Goal: Task Accomplishment & Management: Complete application form

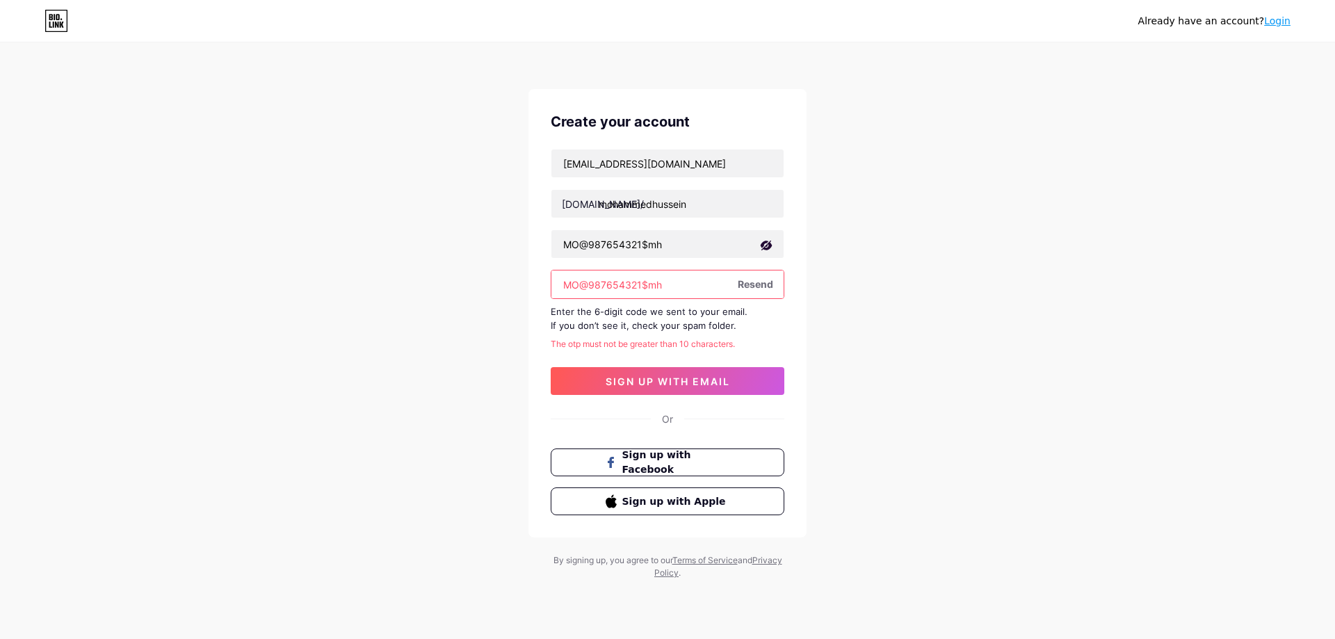
drag, startPoint x: 662, startPoint y: 294, endPoint x: 495, endPoint y: 294, distance: 166.9
click at [495, 294] on div "Already have an account? Login Create your account mohammedhussein19820@gmail.c…" at bounding box center [667, 312] width 1335 height 624
click at [697, 342] on div "The otp must not be greater than 10 characters." at bounding box center [668, 344] width 234 height 13
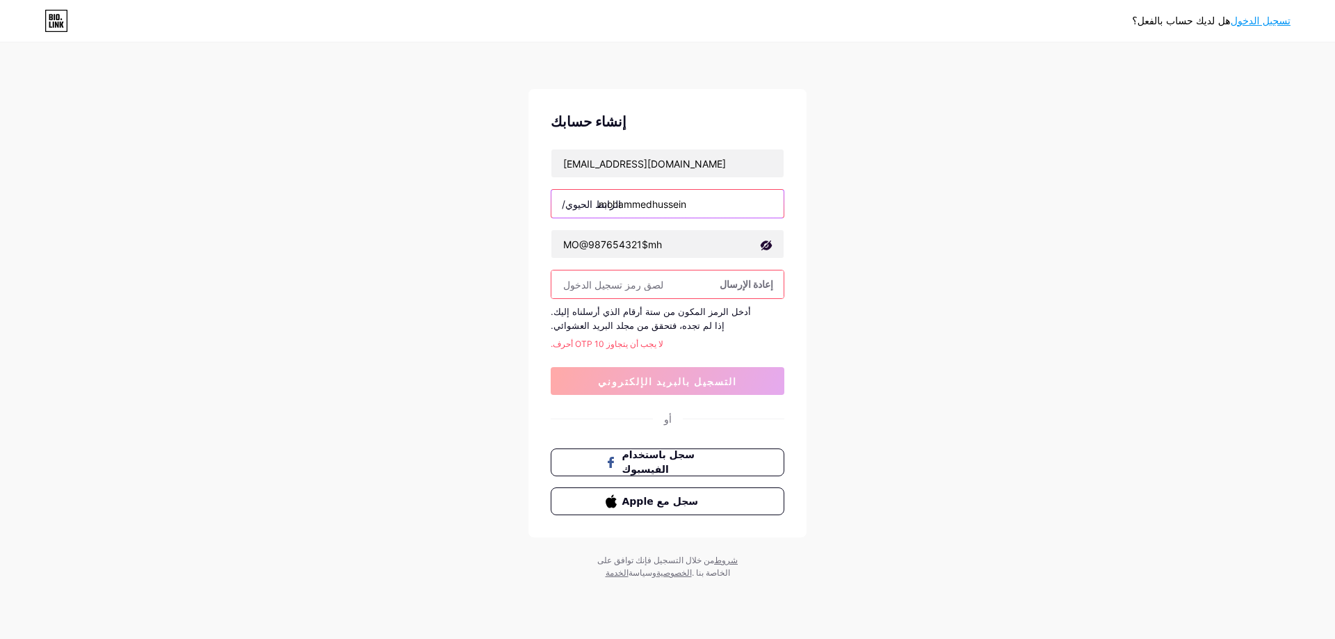
click at [693, 204] on input "mohammedhussein" at bounding box center [667, 204] width 232 height 28
click at [695, 199] on input "mohammedhussein" at bounding box center [667, 204] width 232 height 28
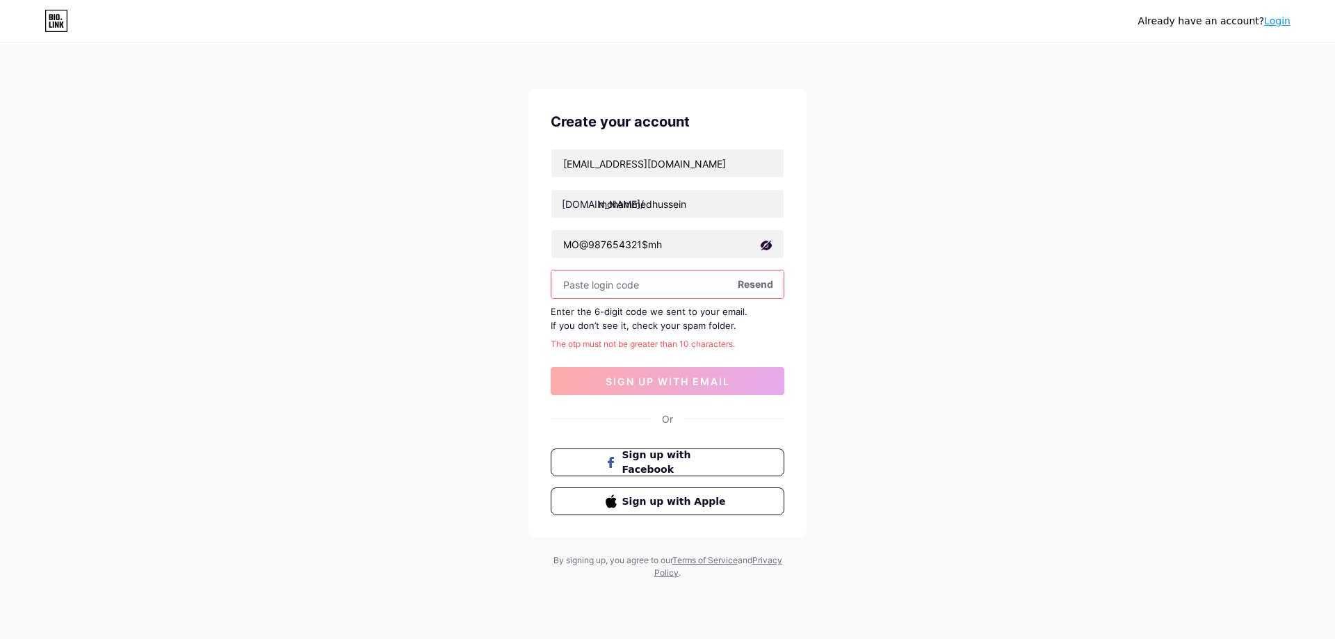
drag, startPoint x: 935, startPoint y: 259, endPoint x: 903, endPoint y: 254, distance: 31.8
click at [935, 259] on div "Already have an account? Login Create your account mohammedhussein19820@gmail.c…" at bounding box center [667, 312] width 1335 height 624
drag, startPoint x: 744, startPoint y: 163, endPoint x: 559, endPoint y: 165, distance: 185.0
click at [559, 165] on input "[EMAIL_ADDRESS][DOMAIN_NAME]" at bounding box center [667, 164] width 232 height 28
click at [894, 251] on div "Already have an account? Login Create your account bio.link/ mohammedhussein MO…" at bounding box center [667, 312] width 1335 height 624
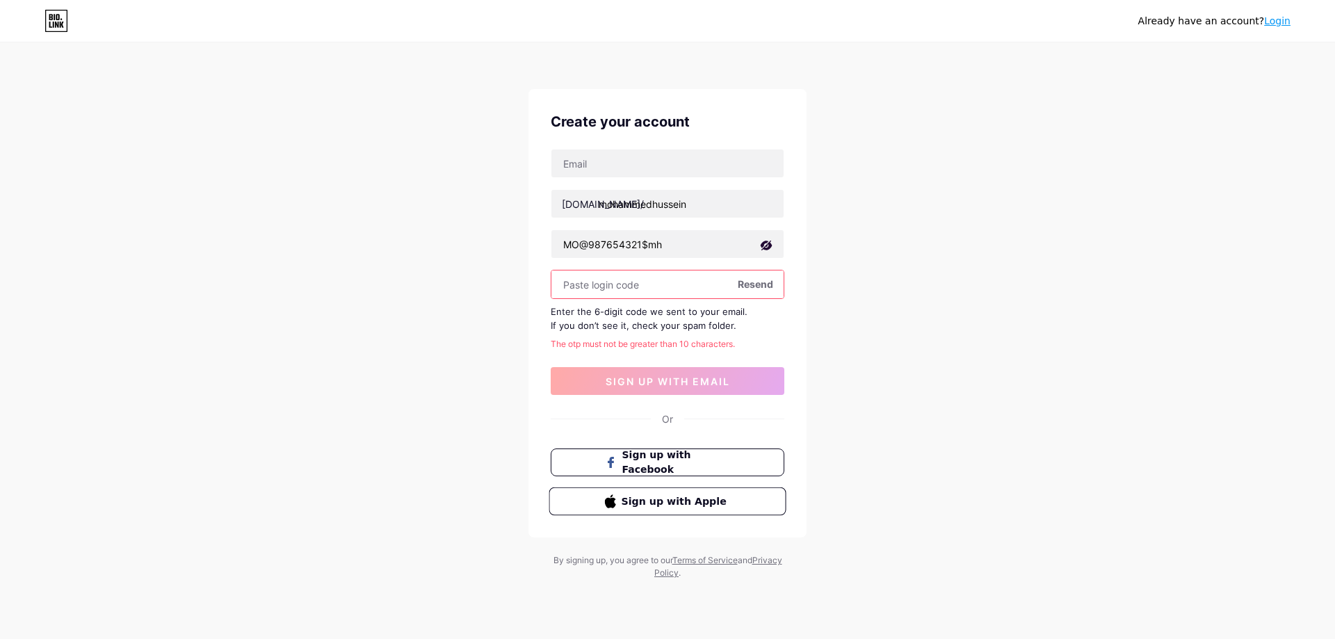
click at [625, 500] on span "Sign up with Apple" at bounding box center [676, 501] width 109 height 15
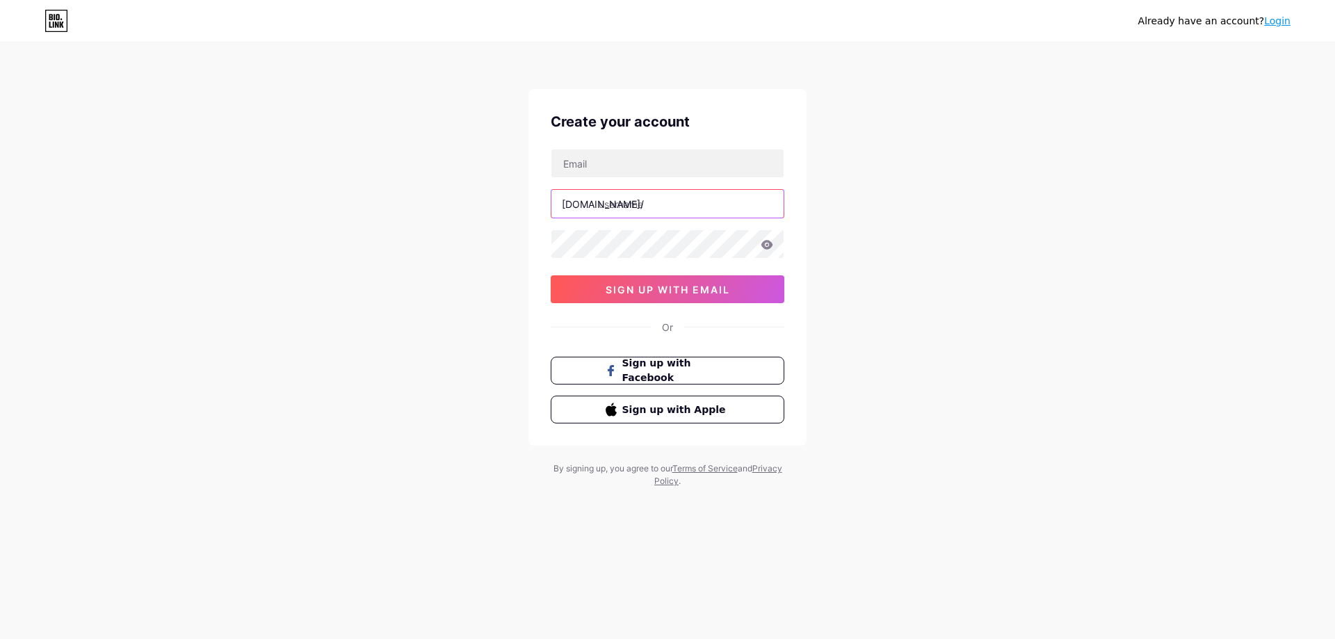
click at [617, 209] on input "text" at bounding box center [667, 204] width 232 height 28
click at [603, 163] on input "text" at bounding box center [667, 164] width 232 height 28
click at [643, 408] on span "Sign up with Apple" at bounding box center [676, 409] width 109 height 15
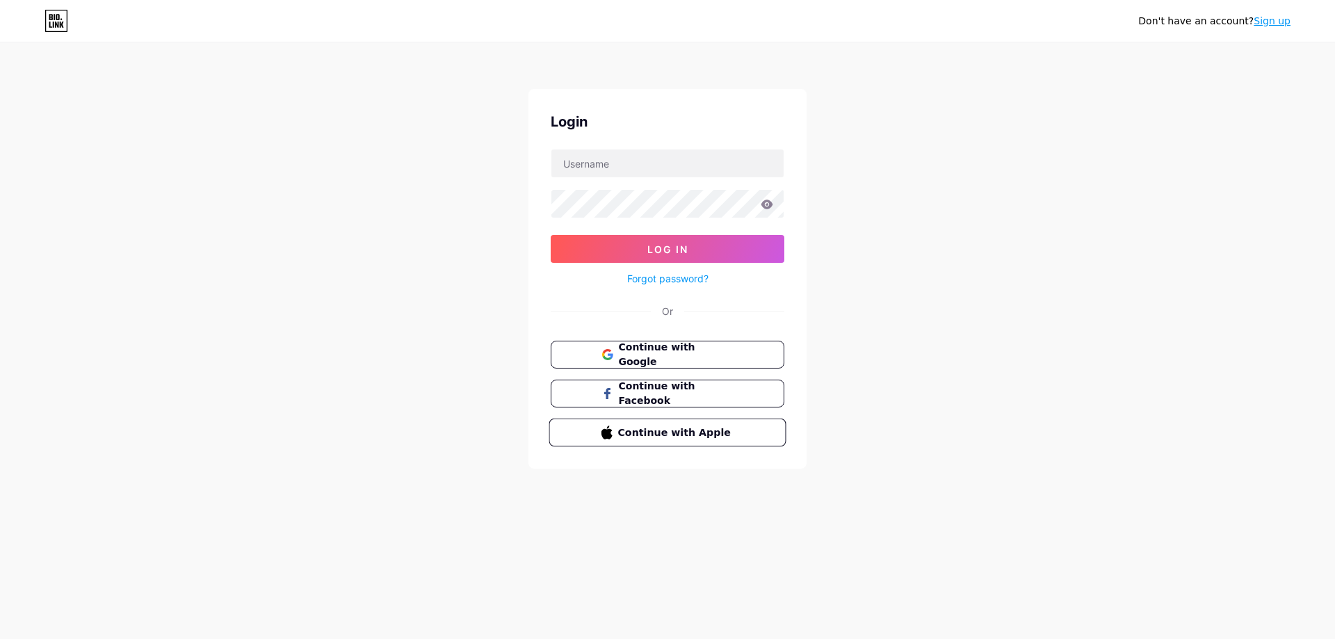
click at [606, 442] on button "Continue with Apple" at bounding box center [667, 433] width 237 height 29
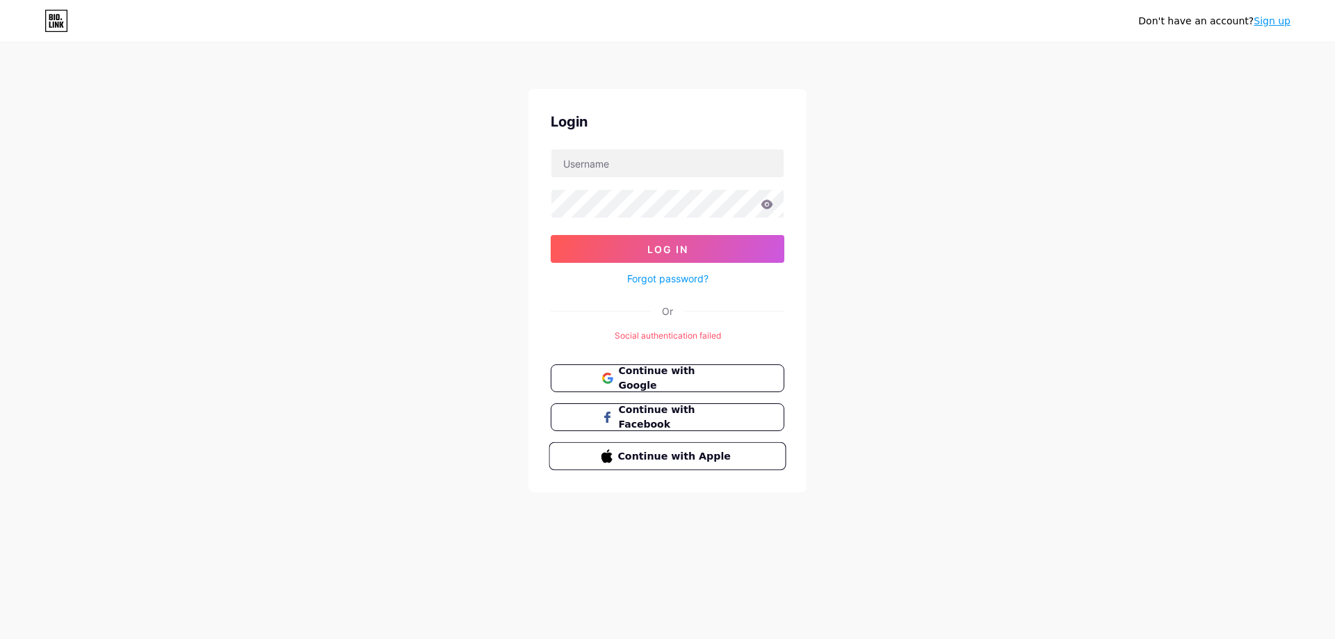
click at [694, 451] on span "Continue with Apple" at bounding box center [676, 456] width 116 height 15
click at [650, 383] on span "Continue with Google" at bounding box center [676, 379] width 116 height 30
click at [1274, 16] on link "Sign up" at bounding box center [1272, 20] width 37 height 11
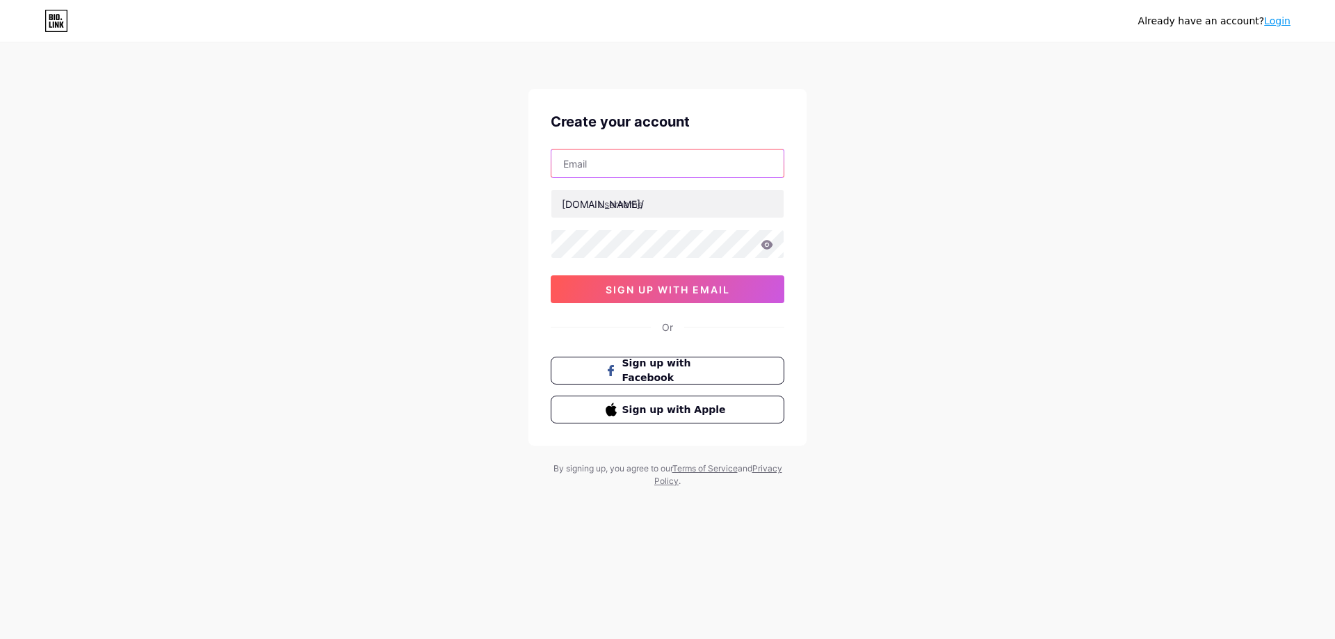
click at [599, 165] on input "text" at bounding box center [667, 164] width 232 height 28
type input "[EMAIL_ADDRESS][DOMAIN_NAME]"
click at [632, 211] on input "text" at bounding box center [667, 204] width 232 height 28
drag, startPoint x: 654, startPoint y: 169, endPoint x: 532, endPoint y: 166, distance: 121.7
click at [532, 166] on div "Create your account [EMAIL_ADDRESS][DOMAIN_NAME] [DOMAIN_NAME]/ 0cAFcWeA7tho_Eb…" at bounding box center [668, 267] width 278 height 357
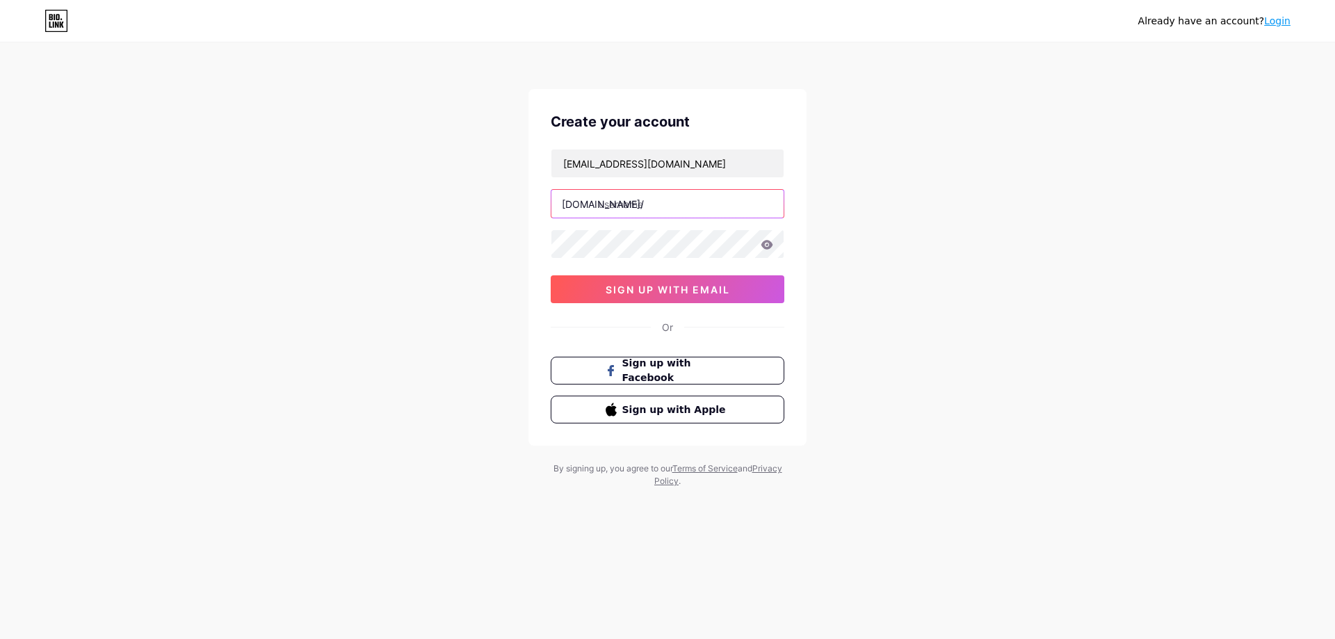
click at [637, 204] on input "text" at bounding box center [667, 204] width 232 height 28
paste input "mohammedhussein"
click at [627, 207] on input "mohammedhussein" at bounding box center [667, 204] width 232 height 28
click at [688, 207] on input "mohamedhussein" at bounding box center [667, 204] width 232 height 28
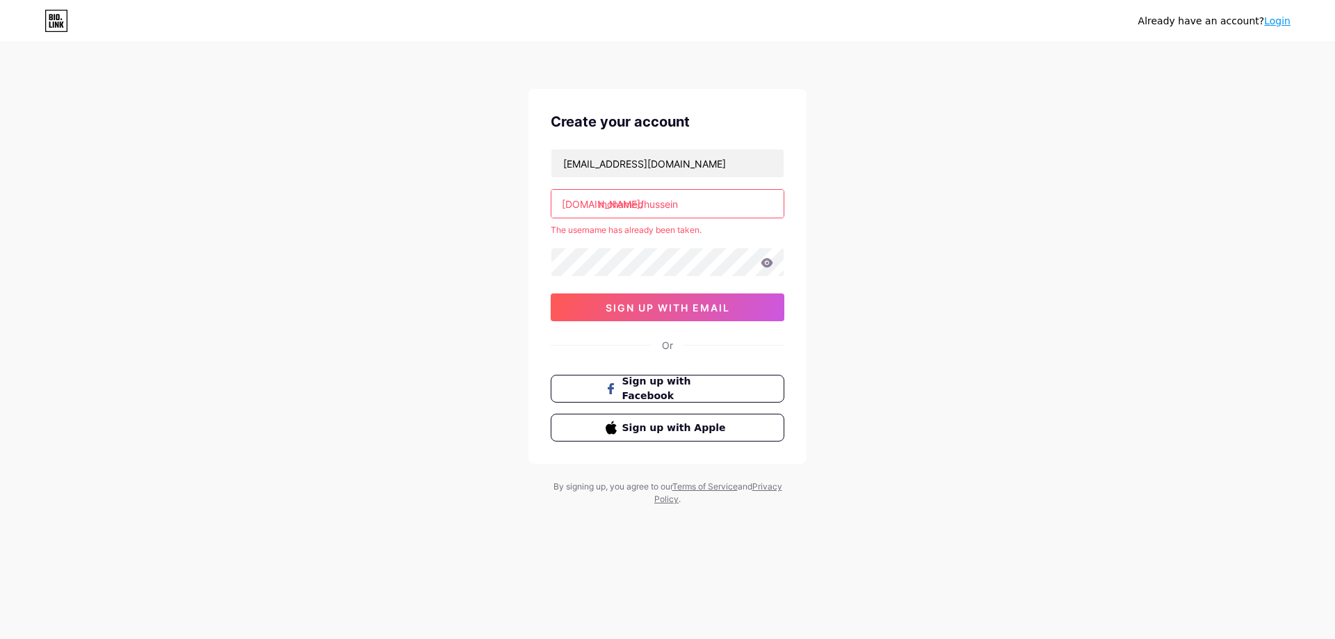
click at [690, 211] on input "mohamedhussein" at bounding box center [667, 204] width 232 height 28
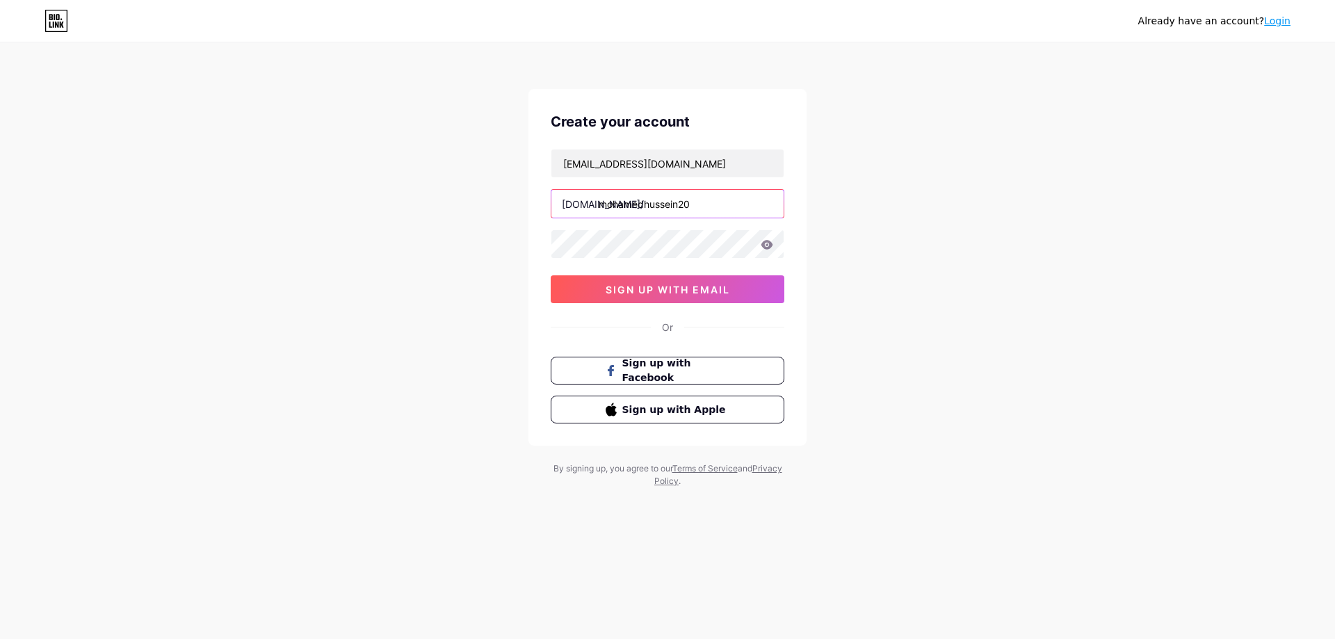
type input "mohamedhussein20"
click at [764, 248] on icon at bounding box center [768, 244] width 12 height 9
click at [658, 289] on span "sign up with email" at bounding box center [668, 290] width 124 height 12
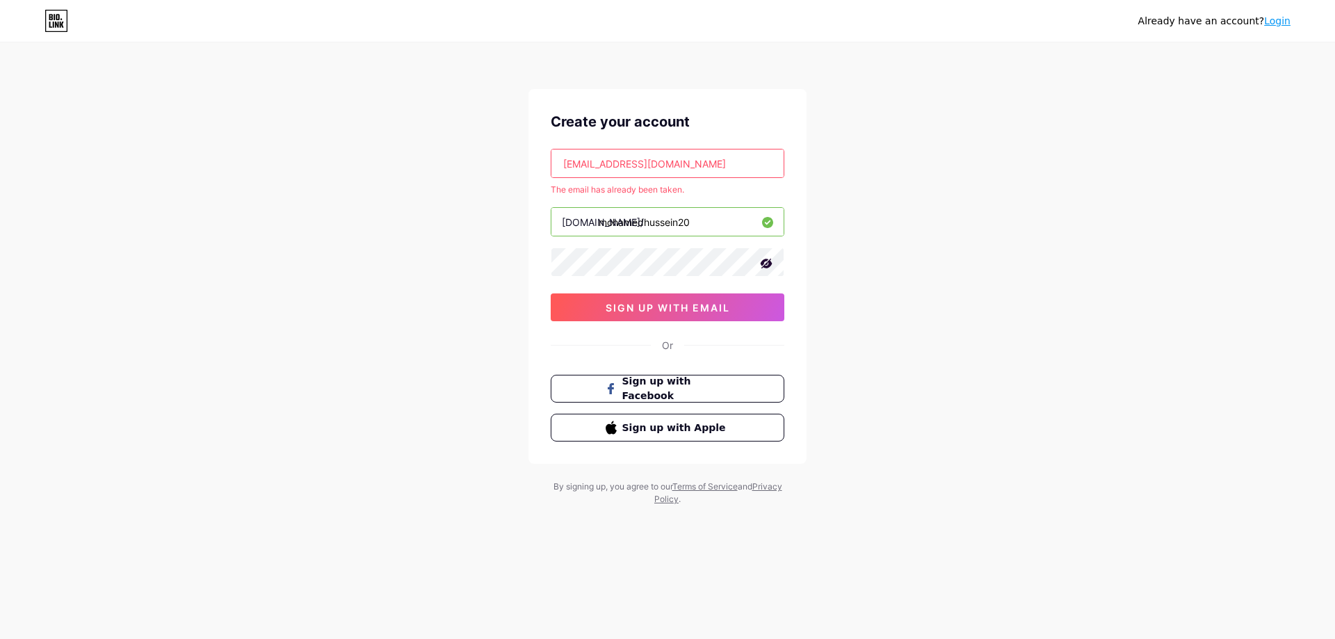
click at [1276, 24] on link "Login" at bounding box center [1277, 20] width 26 height 11
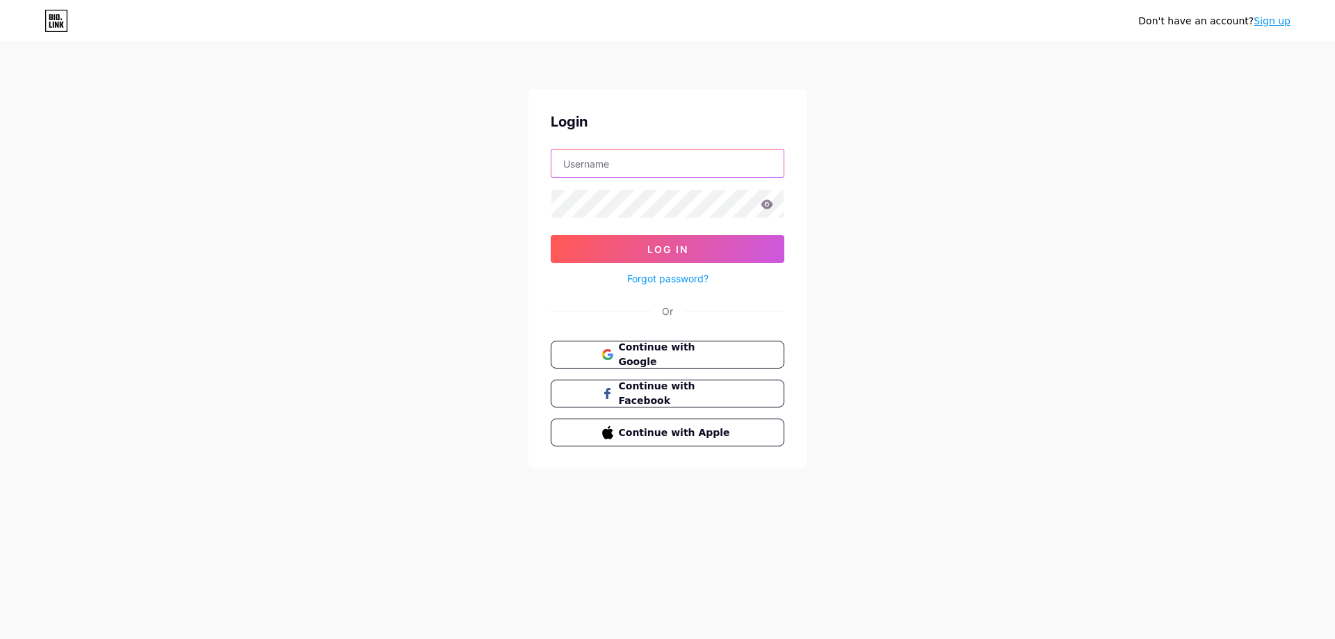
click at [703, 172] on input "text" at bounding box center [667, 164] width 232 height 28
paste input "mohammedhussein"
type input "mohammedhussein"
paste input "[EMAIL_ADDRESS][DOMAIN_NAME]"
type input "[EMAIL_ADDRESS][DOMAIN_NAME]"
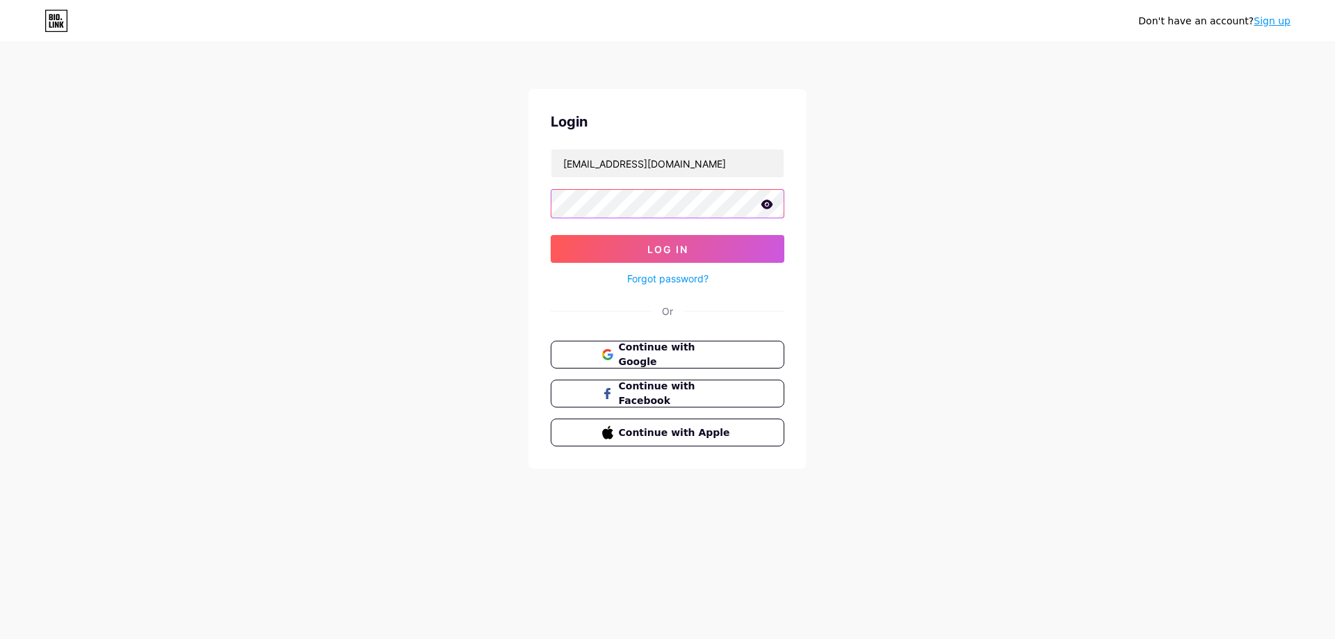
click at [551, 235] on button "Log In" at bounding box center [668, 249] width 234 height 28
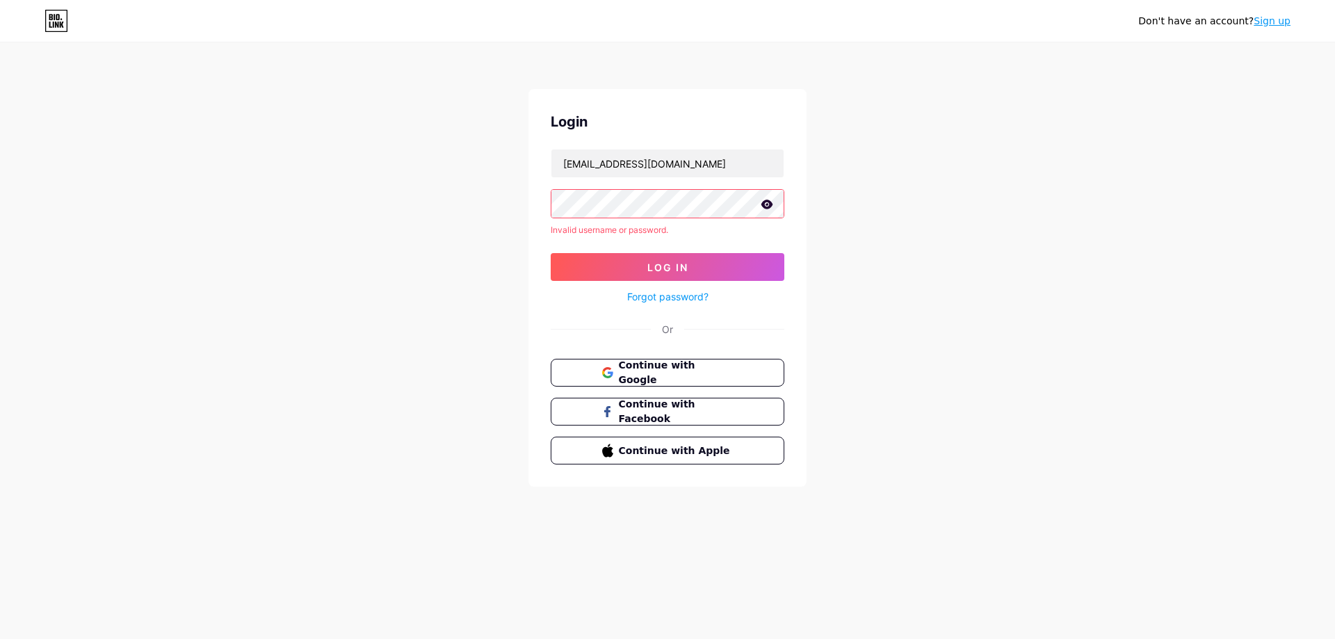
click at [663, 303] on link "Forgot password?" at bounding box center [667, 296] width 81 height 15
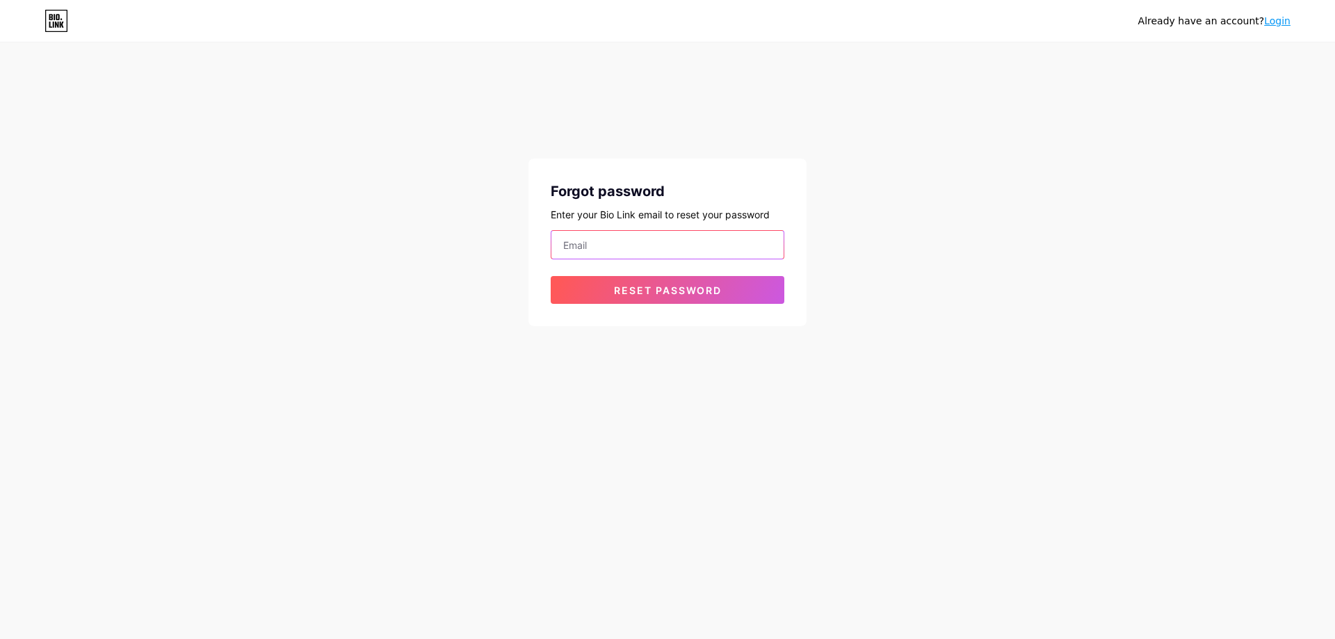
click at [731, 234] on input "email" at bounding box center [667, 245] width 232 height 28
click at [951, 260] on div "Already have an account? Login Forgot password Enter your Bio Link email to res…" at bounding box center [667, 185] width 1335 height 371
